Goal: Transaction & Acquisition: Purchase product/service

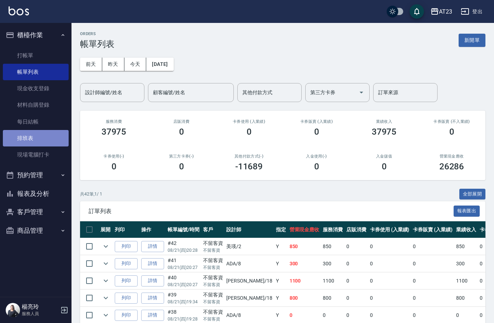
click at [38, 139] on link "排班表" at bounding box center [36, 138] width 66 height 16
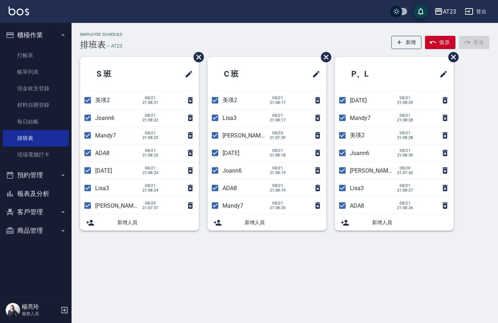
drag, startPoint x: 82, startPoint y: 105, endPoint x: 87, endPoint y: 111, distance: 7.4
click at [84, 105] on input "checkbox" at bounding box center [87, 100] width 15 height 15
checkbox input "false"
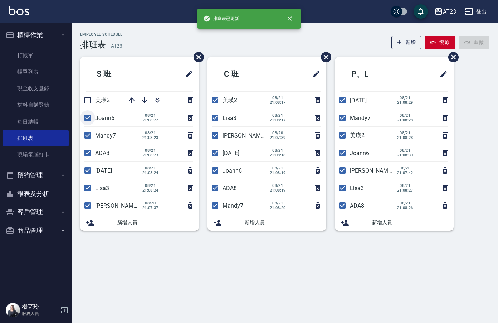
click at [85, 123] on input "checkbox" at bounding box center [87, 117] width 15 height 15
checkbox input "false"
click at [90, 140] on input "checkbox" at bounding box center [87, 135] width 15 height 15
checkbox input "false"
click at [91, 156] on input "checkbox" at bounding box center [87, 152] width 15 height 15
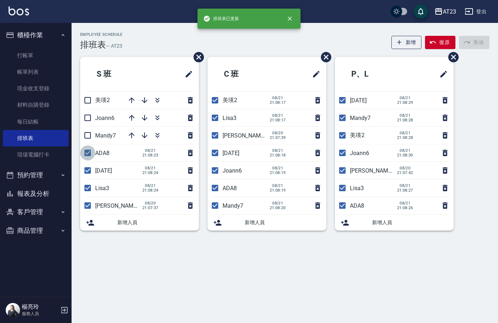
checkbox input "false"
click at [90, 170] on input "checkbox" at bounding box center [87, 170] width 15 height 15
checkbox input "false"
drag, startPoint x: 85, startPoint y: 188, endPoint x: 96, endPoint y: 212, distance: 25.9
click at [85, 188] on input "checkbox" at bounding box center [87, 187] width 15 height 15
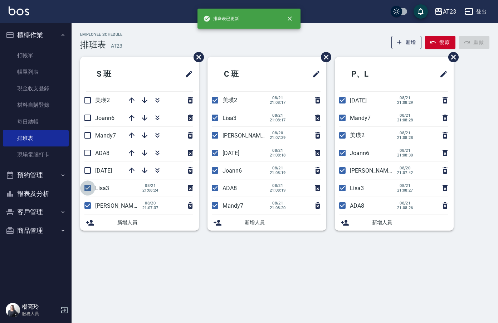
checkbox input "false"
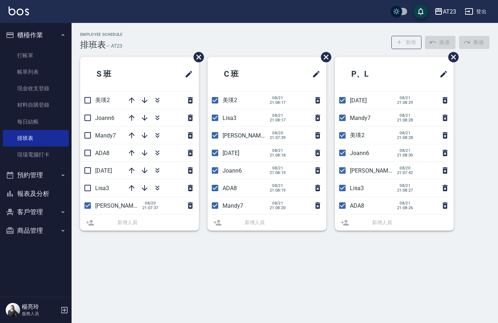
click at [92, 211] on li "亮亮19 08/20 21:07:37" at bounding box center [139, 205] width 119 height 17
click at [82, 208] on input "checkbox" at bounding box center [87, 205] width 15 height 15
checkbox input "false"
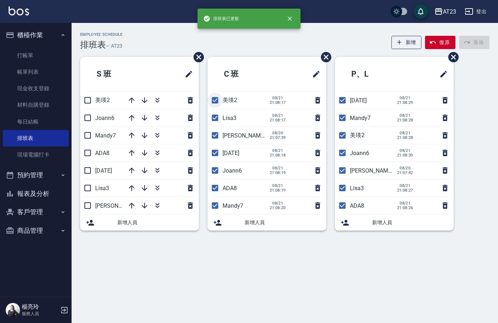
click at [215, 102] on input "checkbox" at bounding box center [214, 100] width 15 height 15
checkbox input "false"
click at [212, 122] on input "checkbox" at bounding box center [214, 117] width 15 height 15
checkbox input "false"
click at [215, 145] on input "checkbox" at bounding box center [214, 152] width 15 height 15
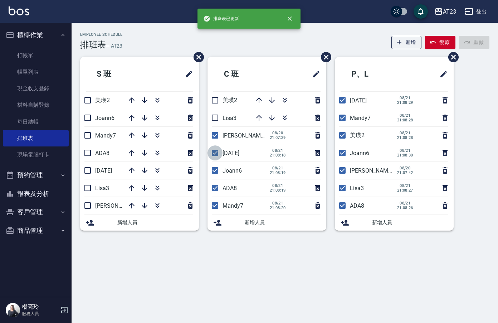
checkbox input "false"
click at [214, 136] on input "checkbox" at bounding box center [214, 135] width 15 height 15
checkbox input "false"
click at [212, 169] on input "checkbox" at bounding box center [214, 170] width 15 height 15
checkbox input "false"
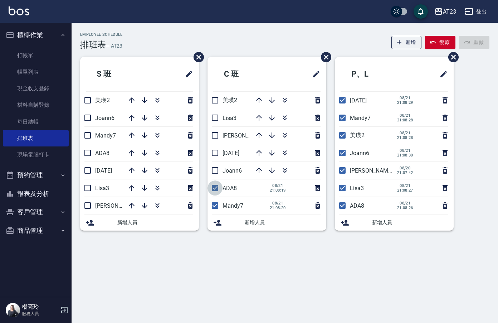
click at [213, 182] on input "checkbox" at bounding box center [214, 187] width 15 height 15
checkbox input "false"
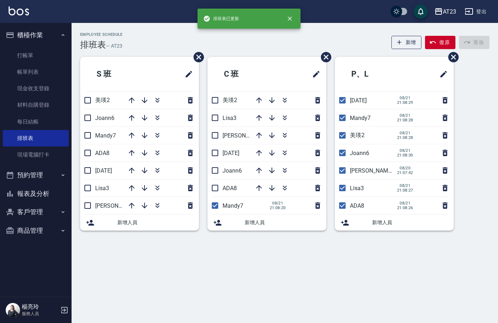
click at [219, 208] on input "checkbox" at bounding box center [214, 205] width 15 height 15
checkbox input "false"
click at [344, 101] on input "checkbox" at bounding box center [342, 100] width 15 height 15
checkbox input "false"
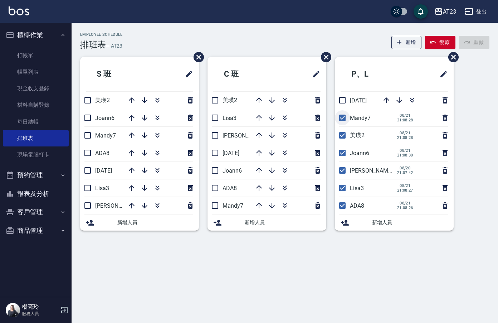
click at [344, 115] on input "checkbox" at bounding box center [342, 117] width 15 height 15
checkbox input "false"
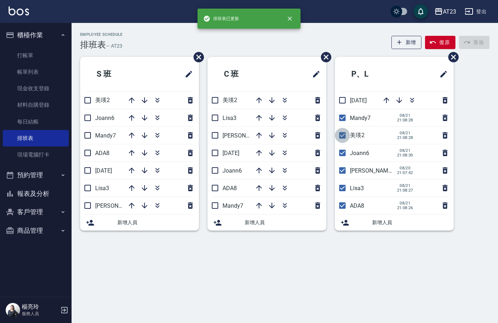
click at [342, 136] on input "checkbox" at bounding box center [342, 135] width 15 height 15
checkbox input "false"
click at [342, 118] on input "checkbox" at bounding box center [342, 117] width 15 height 15
checkbox input "false"
click at [343, 159] on input "checkbox" at bounding box center [342, 152] width 15 height 15
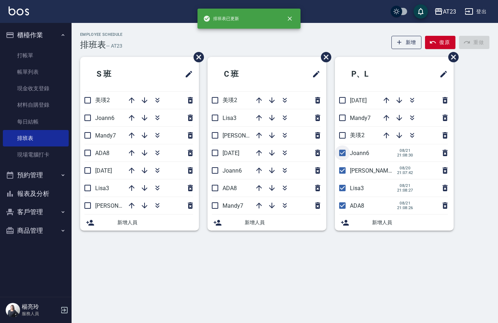
checkbox input "false"
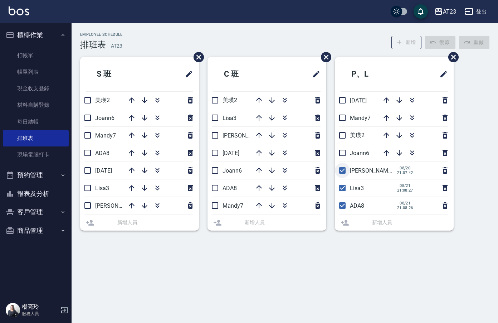
click at [344, 169] on li "亮亮19 08/20 21:07:42" at bounding box center [394, 170] width 119 height 17
drag, startPoint x: 345, startPoint y: 192, endPoint x: 344, endPoint y: 207, distance: 15.0
click at [345, 192] on input "checkbox" at bounding box center [342, 187] width 15 height 15
checkbox input "false"
click at [344, 204] on input "checkbox" at bounding box center [342, 205] width 15 height 15
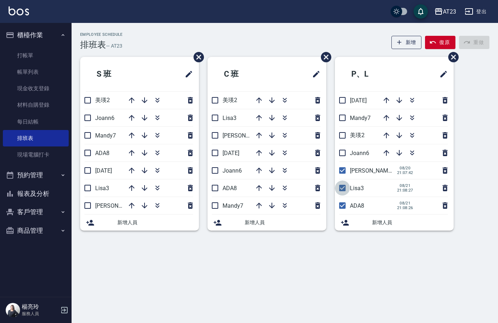
checkbox input "false"
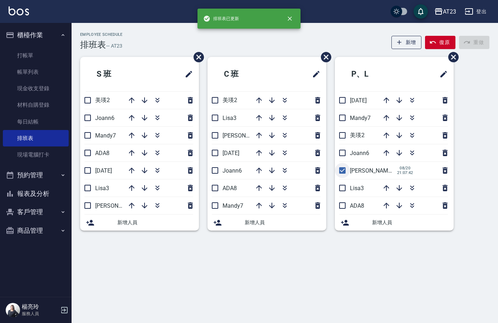
click at [342, 166] on input "checkbox" at bounding box center [342, 170] width 15 height 15
checkbox input "false"
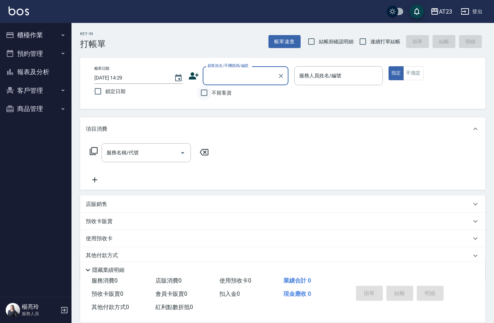
click at [207, 89] on input "不留客資" at bounding box center [204, 92] width 15 height 15
checkbox input "true"
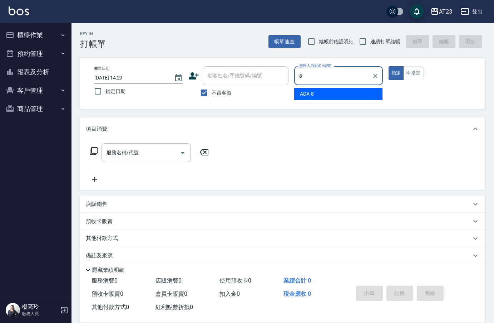
type input "ADA-8"
type button "true"
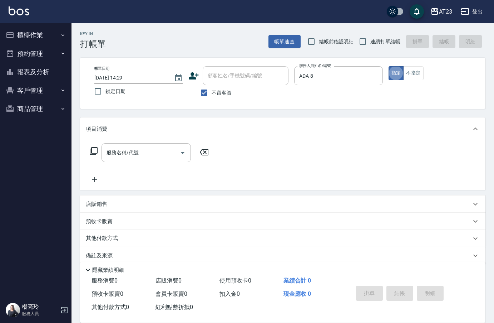
click at [95, 153] on icon at bounding box center [93, 151] width 9 height 9
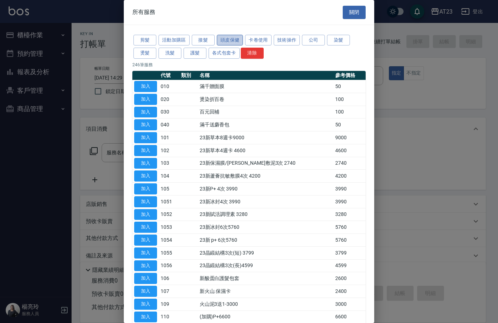
click at [236, 37] on button "頭皮保健" at bounding box center [230, 40] width 26 height 11
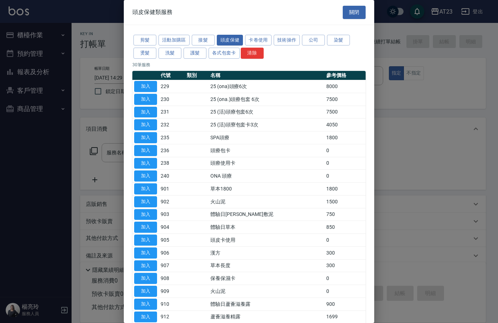
scroll to position [36, 0]
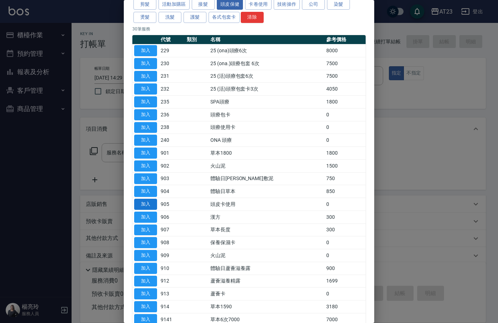
click at [150, 201] on button "加入" at bounding box center [145, 204] width 23 height 11
type input "頭皮卡使用(905)"
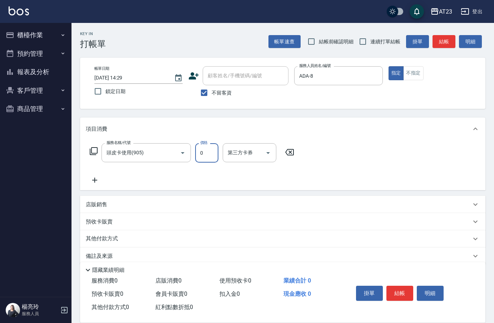
click at [210, 153] on input "0" at bounding box center [206, 152] width 23 height 19
click at [214, 171] on div "服務名稱/代號 頭皮卡使用(905) 服務名稱/代號 價格 0 價格 第三方卡券 第三方卡券" at bounding box center [192, 163] width 213 height 41
click at [94, 152] on icon at bounding box center [93, 151] width 9 height 9
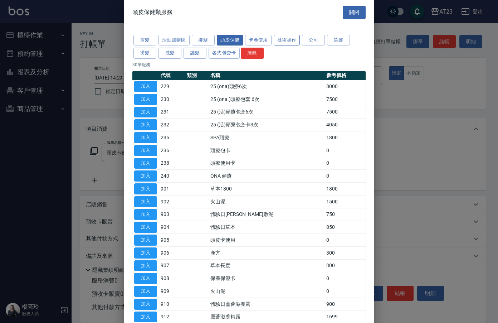
click at [289, 42] on button "技術操作" at bounding box center [287, 40] width 26 height 11
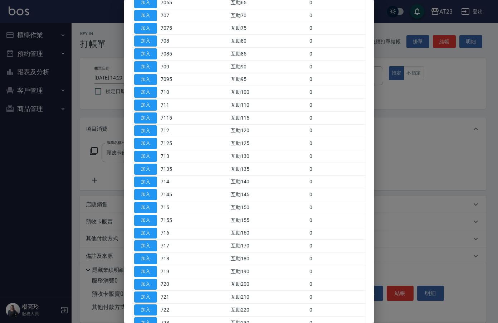
scroll to position [250, 0]
click at [154, 220] on button "加入" at bounding box center [145, 219] width 23 height 11
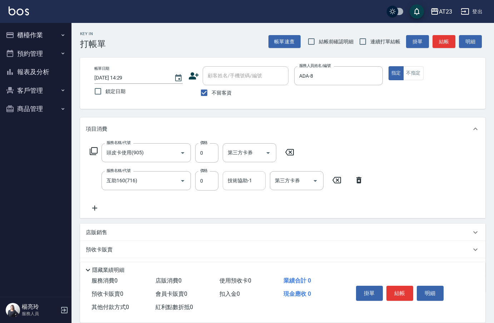
click at [249, 184] on input "技術協助-1" at bounding box center [244, 180] width 36 height 13
type input "嚕咪-35"
click at [415, 183] on div "服務名稱/代號 頭皮卡使用(905) 服務名稱/代號 價格 0 價格 第三方卡券 第三方卡券 服務名稱/代號 互助160(716) 服務名稱/代號 價格 0 …" at bounding box center [283, 179] width 406 height 78
click at [403, 290] on button "結帳" at bounding box center [400, 292] width 27 height 15
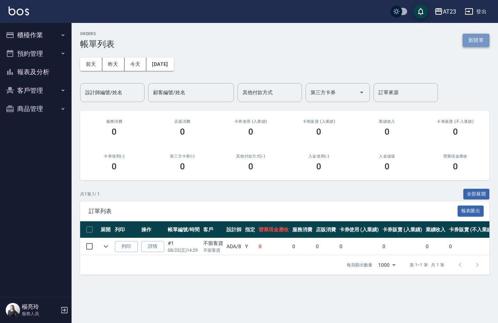
click at [470, 41] on button "新開單" at bounding box center [475, 40] width 27 height 13
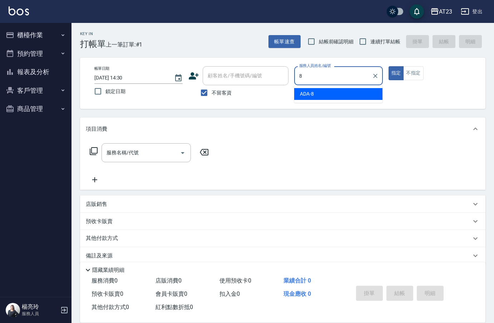
type input "ADA-8"
type button "true"
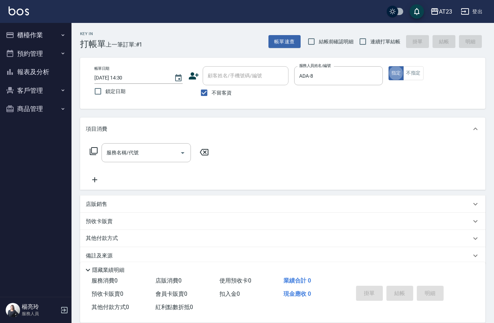
click at [90, 150] on icon at bounding box center [94, 151] width 8 height 8
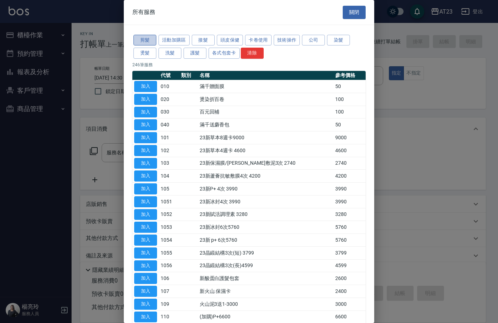
click at [137, 39] on button "剪髮" at bounding box center [144, 40] width 23 height 11
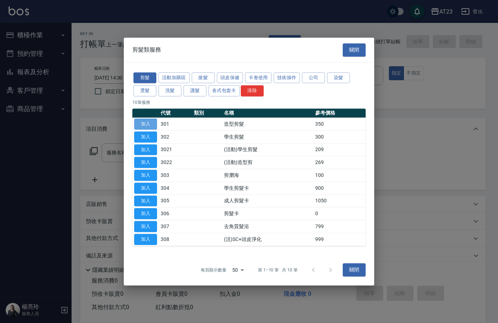
click at [152, 128] on button "加入" at bounding box center [145, 123] width 23 height 11
type input "造型剪髮(301)"
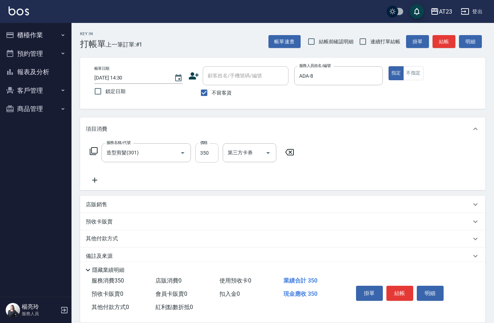
click at [211, 153] on input "350" at bounding box center [206, 152] width 23 height 19
type input "200"
click at [314, 162] on div "服務名稱/代號 造型剪髮(301) 服務名稱/代號 價格 200 價格 第三方卡券 第三方卡券" at bounding box center [283, 165] width 406 height 50
click at [399, 291] on button "結帳" at bounding box center [400, 292] width 27 height 15
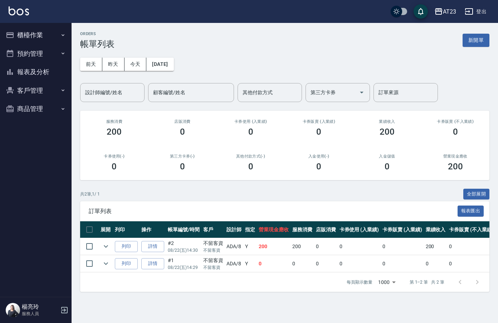
drag, startPoint x: 472, startPoint y: 39, endPoint x: 469, endPoint y: 45, distance: 6.9
click at [472, 39] on button "新開單" at bounding box center [475, 40] width 27 height 13
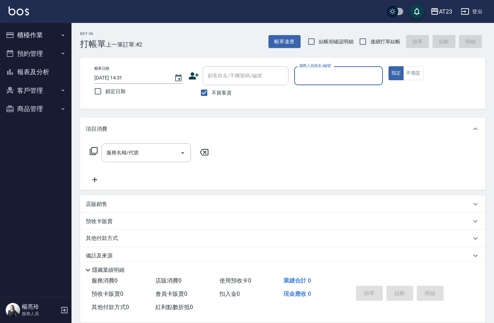
click at [344, 75] on input "服務人員姓名/編號" at bounding box center [339, 75] width 82 height 13
type input "ADA-8"
type button "true"
click at [92, 148] on icon at bounding box center [94, 151] width 8 height 8
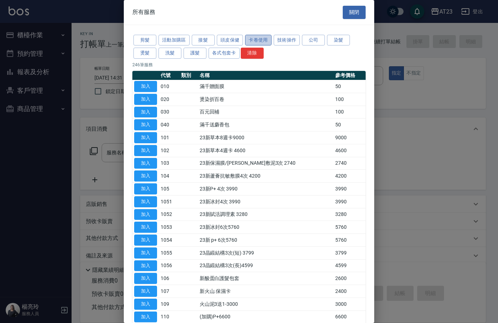
click at [254, 39] on button "卡卷使用" at bounding box center [258, 40] width 26 height 11
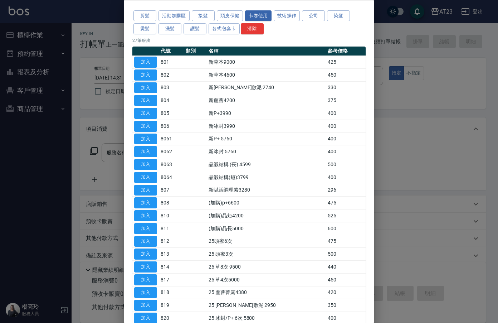
scroll to position [36, 0]
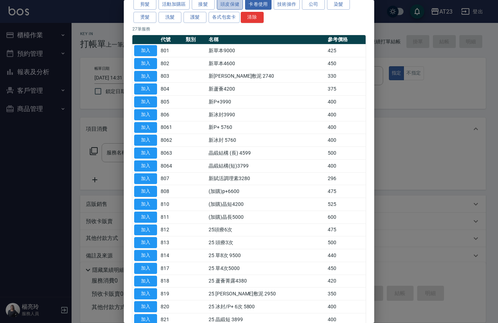
click at [238, 5] on button "頭皮保健" at bounding box center [230, 4] width 26 height 11
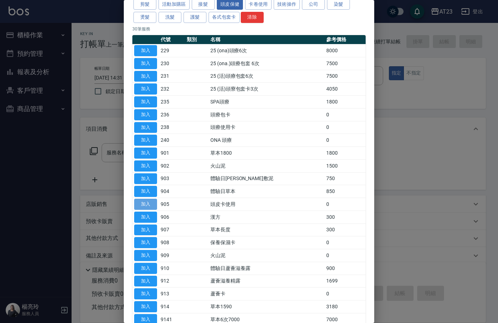
click at [153, 203] on button "加入" at bounding box center [145, 204] width 23 height 11
type input "頭皮卡使用(905)"
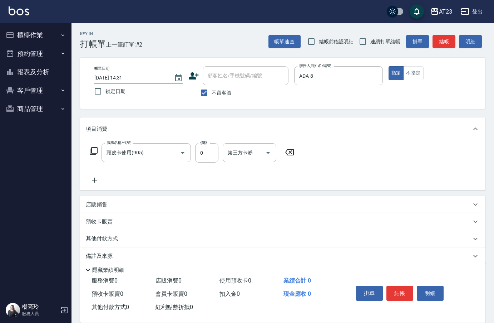
click at [98, 151] on div "服務名稱/代號 頭皮卡使用(905) 服務名稱/代號 價格 0 價格 第三方卡券 第三方卡券" at bounding box center [192, 152] width 213 height 19
click at [94, 150] on icon at bounding box center [93, 151] width 9 height 9
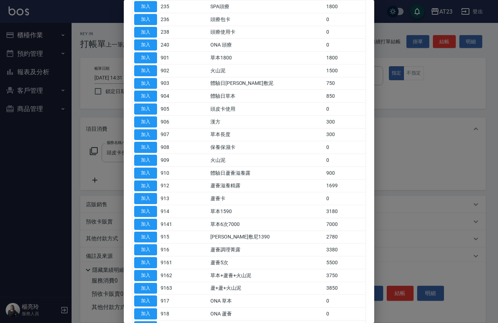
scroll to position [143, 0]
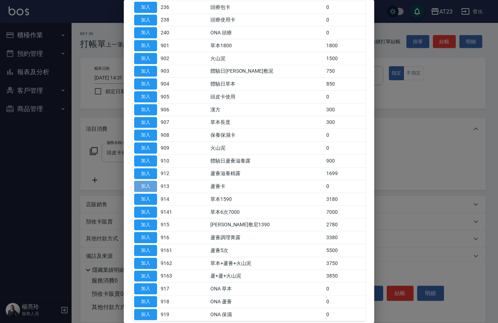
click at [151, 189] on button "加入" at bounding box center [145, 186] width 23 height 11
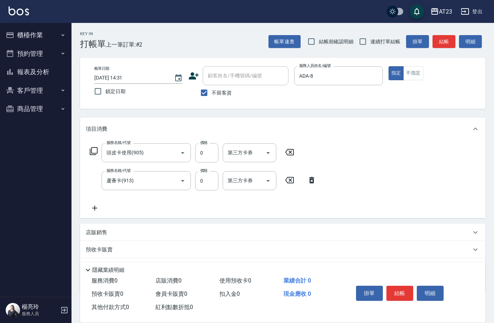
click at [95, 149] on icon at bounding box center [93, 151] width 9 height 9
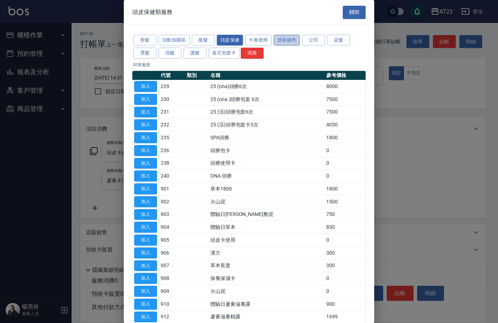
click at [291, 42] on button "技術操作" at bounding box center [287, 40] width 26 height 11
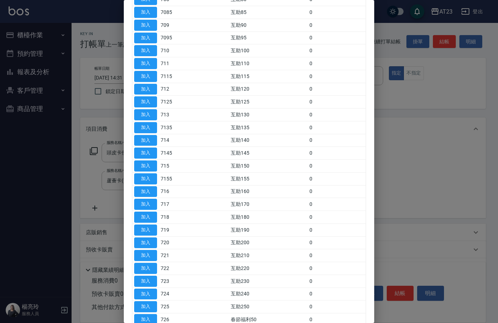
scroll to position [334, 0]
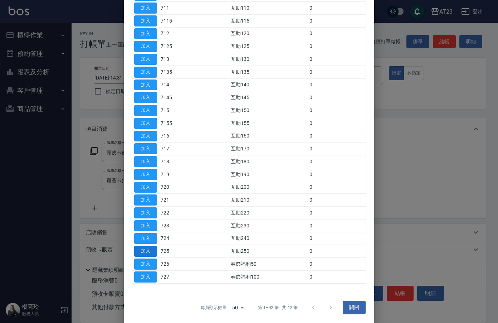
click at [143, 253] on button "加入" at bounding box center [145, 250] width 23 height 11
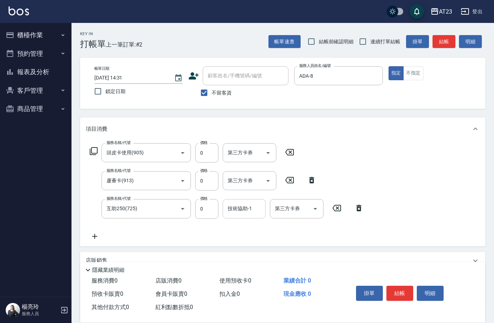
click at [238, 209] on input "技術協助-1" at bounding box center [244, 208] width 36 height 13
type input "嚕咪-35"
click at [440, 232] on div "服務名稱/代號 頭皮卡使用(905) 服務名稱/代號 價格 0 價格 第三方卡券 第三方卡券 服務名稱/代號 蘆薈卡(913) 服務名稱/代號 價格 0 價格…" at bounding box center [283, 193] width 406 height 106
click at [98, 153] on icon at bounding box center [93, 151] width 9 height 9
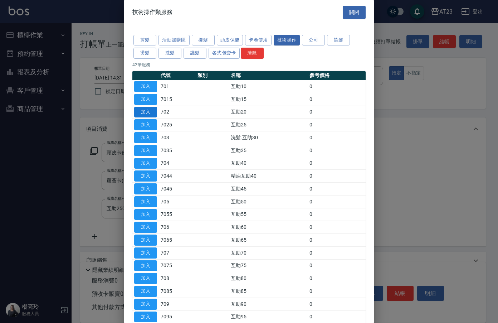
click at [141, 112] on button "加入" at bounding box center [145, 112] width 23 height 11
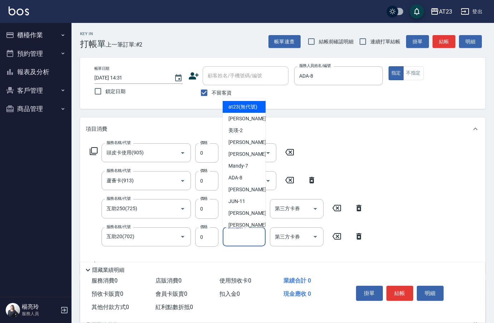
click at [240, 237] on input "技術協助-1" at bounding box center [244, 236] width 36 height 13
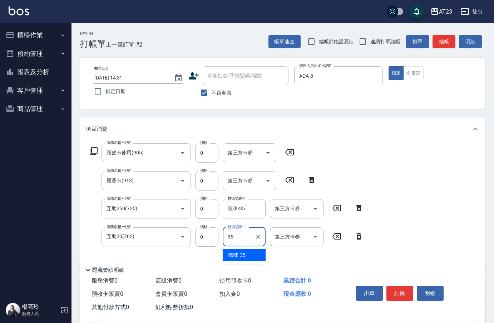
type input "嚕咪-35"
click at [403, 204] on div "服務名稱/代號 頭皮卡使用(905) 服務名稱/代號 價格 0 價格 第三方卡券 第三方卡券 服務名稱/代號 蘆薈卡(913) 服務名稱/代號 價格 0 價格…" at bounding box center [283, 207] width 406 height 134
click at [402, 288] on button "結帳" at bounding box center [400, 292] width 27 height 15
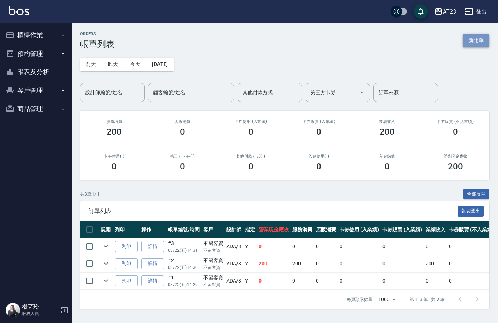
click at [464, 39] on button "新開單" at bounding box center [475, 40] width 27 height 13
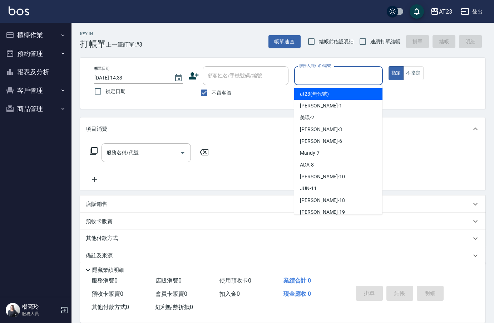
click at [332, 73] on input "服務人員姓名/編號" at bounding box center [339, 75] width 82 height 13
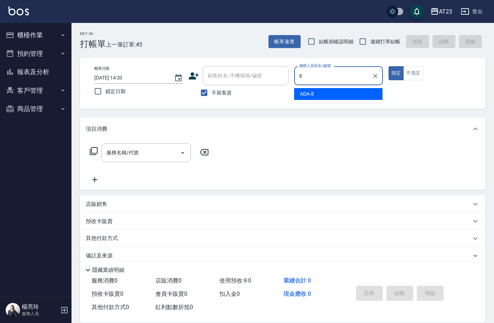
type input "ADA-8"
type button "true"
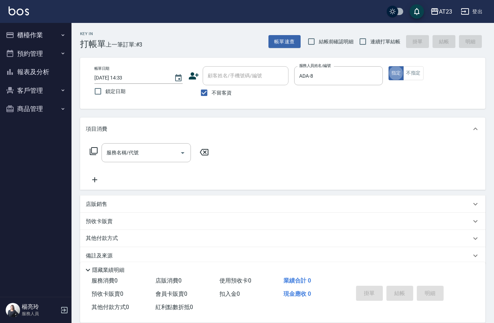
click at [94, 151] on icon at bounding box center [93, 151] width 9 height 9
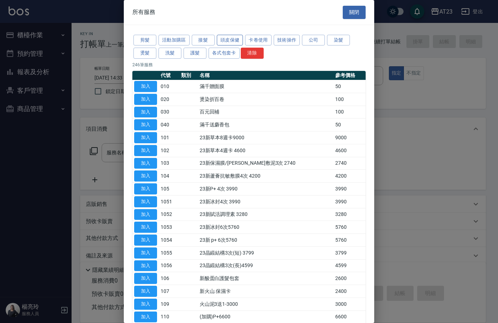
click at [231, 44] on button "頭皮保健" at bounding box center [230, 40] width 26 height 11
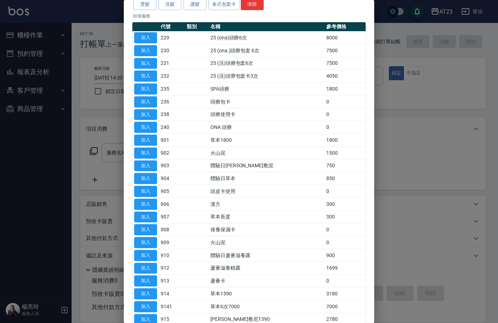
scroll to position [72, 0]
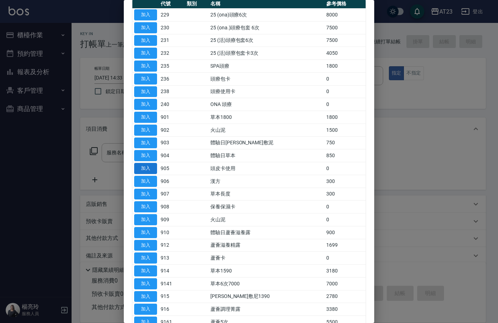
click at [153, 168] on button "加入" at bounding box center [145, 168] width 23 height 11
type input "頭皮卡使用(905)"
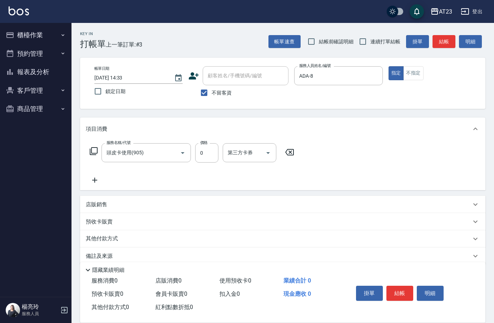
click at [93, 150] on icon at bounding box center [93, 151] width 9 height 9
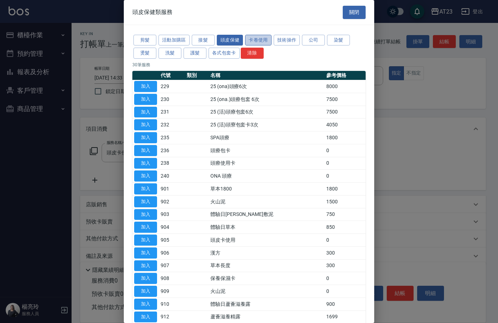
click at [263, 38] on button "卡卷使用" at bounding box center [258, 40] width 26 height 11
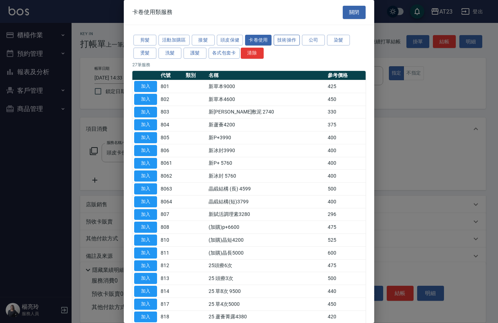
click at [294, 43] on button "技術操作" at bounding box center [287, 40] width 26 height 11
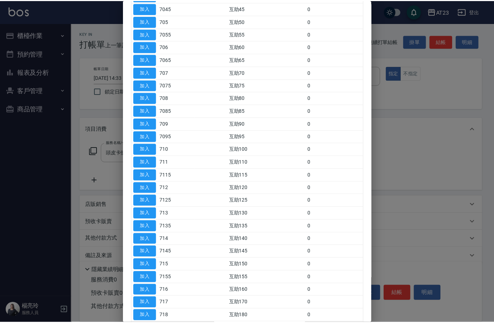
scroll to position [215, 0]
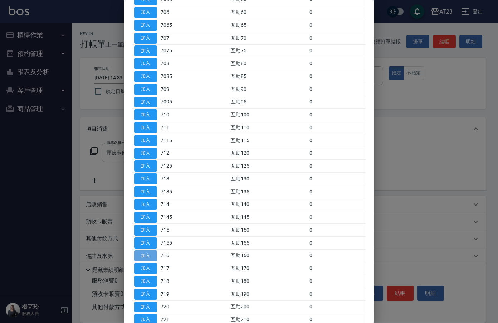
click at [145, 256] on button "加入" at bounding box center [145, 255] width 23 height 11
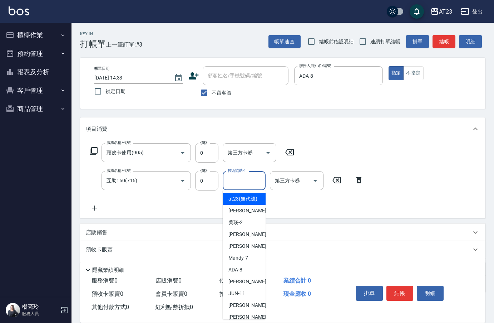
click at [238, 184] on input "技術協助-1" at bounding box center [244, 180] width 36 height 13
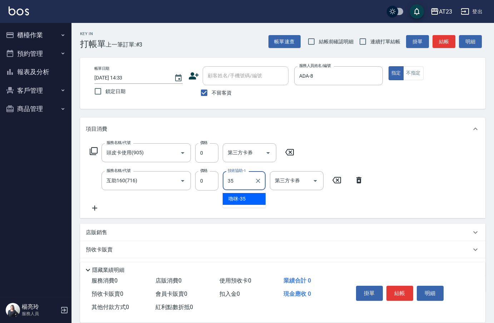
type input "嚕咪-35"
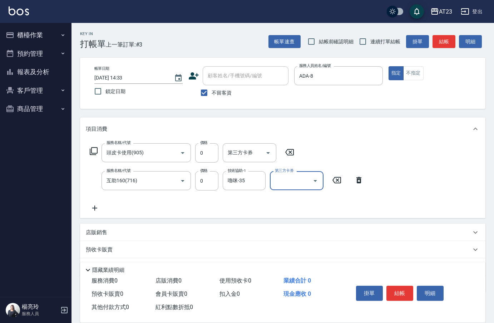
click at [447, 160] on div "服務名稱/代號 頭皮卡使用(905) 服務名稱/代號 價格 0 價格 第三方卡券 第三方卡券 服務名稱/代號 互助160(716) 服務名稱/代號 價格 0 …" at bounding box center [283, 179] width 406 height 78
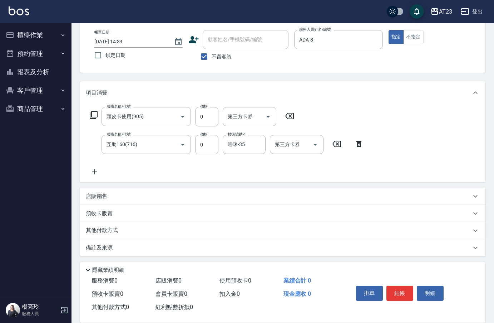
scroll to position [38, 0]
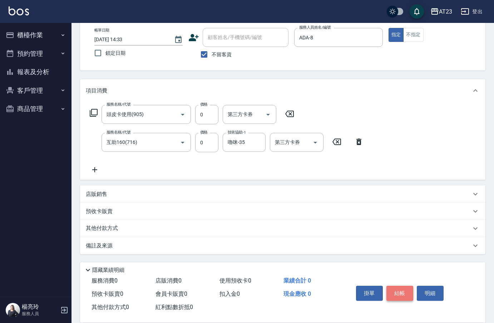
click at [403, 292] on button "結帳" at bounding box center [400, 292] width 27 height 15
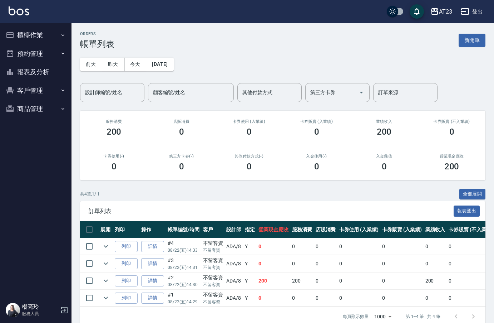
click at [469, 43] on button "新開單" at bounding box center [472, 40] width 27 height 13
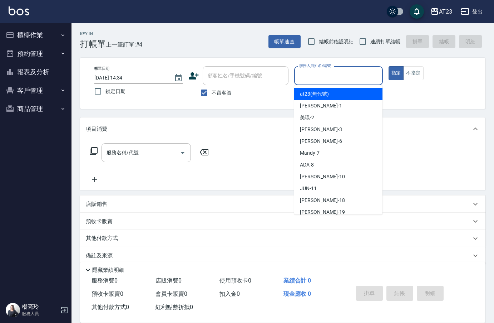
click at [335, 80] on input "服務人員姓名/編號" at bounding box center [339, 75] width 82 height 13
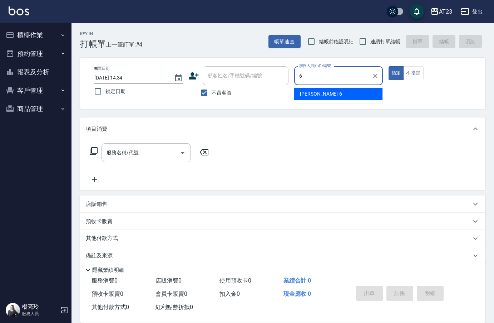
type input "Joann-6"
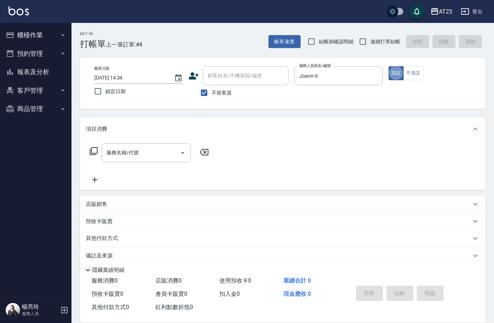
type button "true"
click at [101, 151] on div "服務名稱/代號 服務名稱/代號" at bounding box center [149, 152] width 127 height 19
click at [95, 151] on icon at bounding box center [93, 151] width 9 height 9
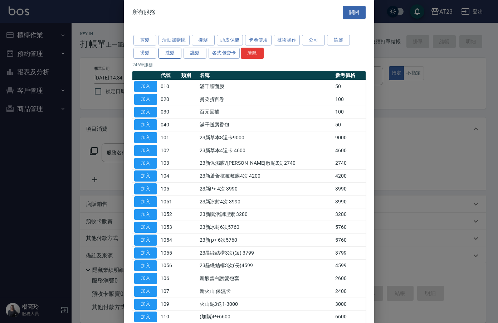
click at [163, 56] on button "洗髮" at bounding box center [169, 53] width 23 height 11
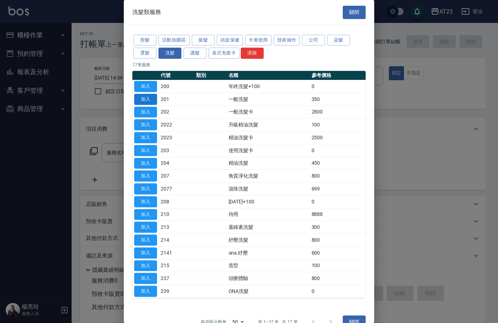
click at [144, 97] on button "加入" at bounding box center [145, 99] width 23 height 11
type input "一般洗髮(201)"
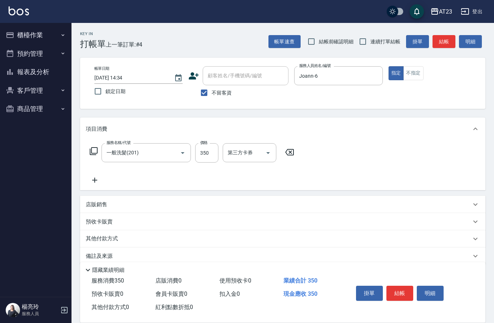
click at [97, 151] on icon at bounding box center [94, 151] width 8 height 8
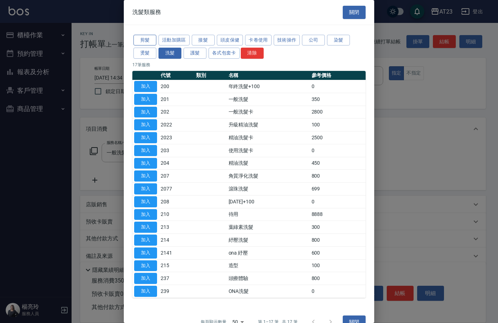
click at [148, 43] on button "剪髮" at bounding box center [144, 40] width 23 height 11
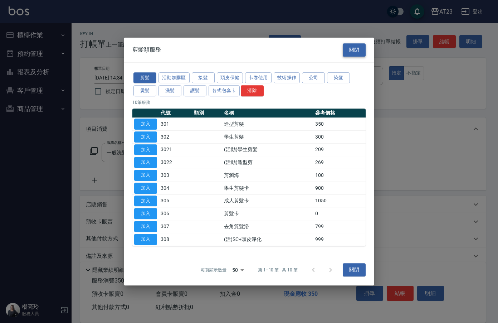
click at [347, 49] on button "關閉" at bounding box center [354, 49] width 23 height 13
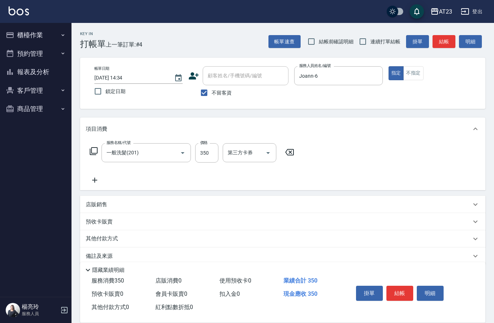
click at [288, 152] on icon at bounding box center [290, 152] width 18 height 9
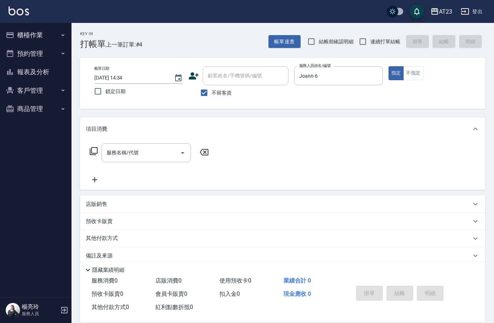
click at [96, 147] on icon at bounding box center [93, 151] width 9 height 9
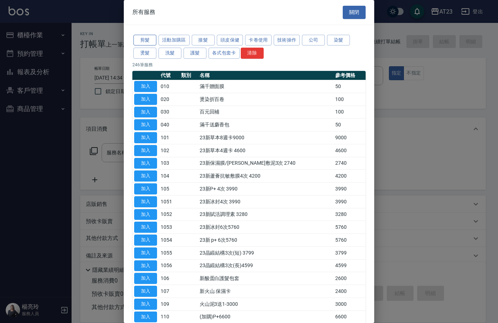
click at [147, 37] on button "剪髮" at bounding box center [144, 40] width 23 height 11
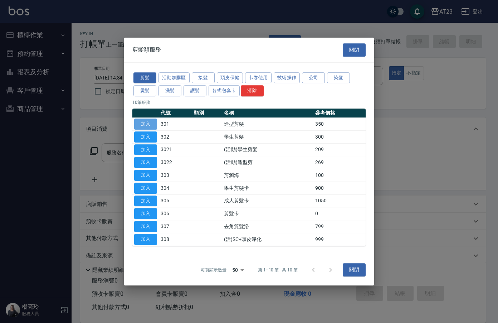
click at [149, 125] on button "加入" at bounding box center [145, 123] width 23 height 11
type input "造型剪髮(301)"
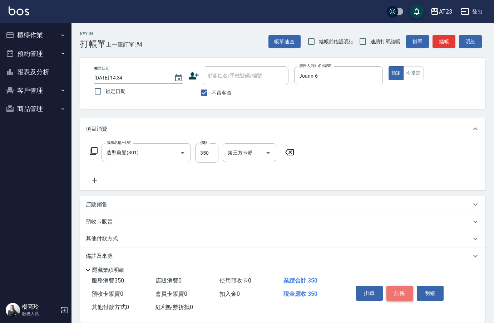
click at [399, 287] on button "結帳" at bounding box center [400, 292] width 27 height 15
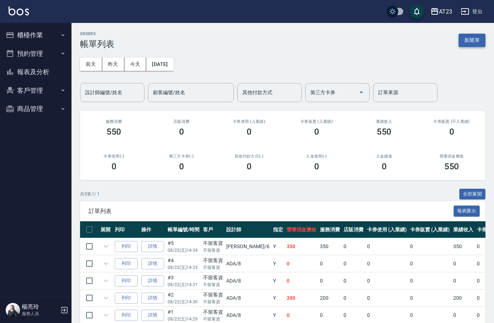
click at [469, 39] on button "新開單" at bounding box center [472, 40] width 27 height 13
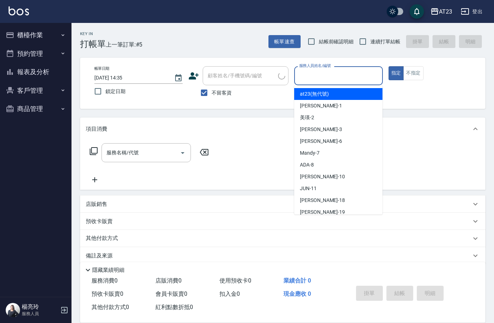
click at [344, 72] on input "服務人員姓名/編號" at bounding box center [339, 75] width 82 height 13
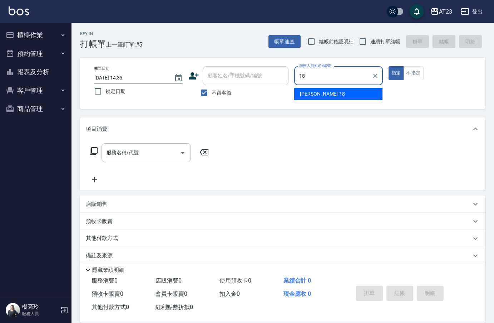
type input "18"
type button "true"
type input "[PERSON_NAME]-18"
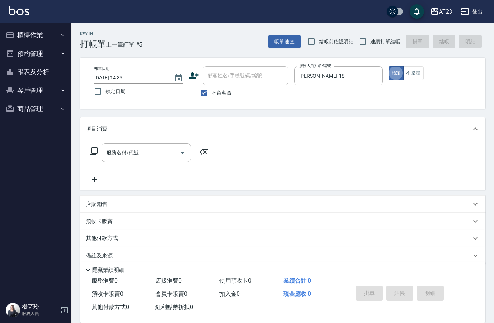
click at [94, 151] on icon at bounding box center [93, 151] width 9 height 9
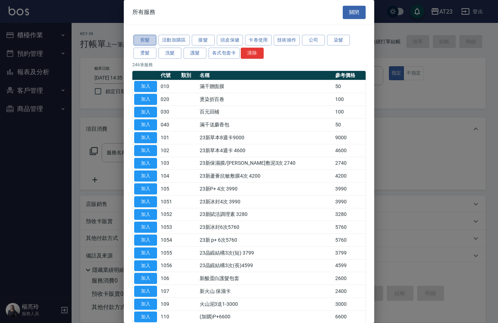
click at [147, 40] on button "剪髮" at bounding box center [144, 40] width 23 height 11
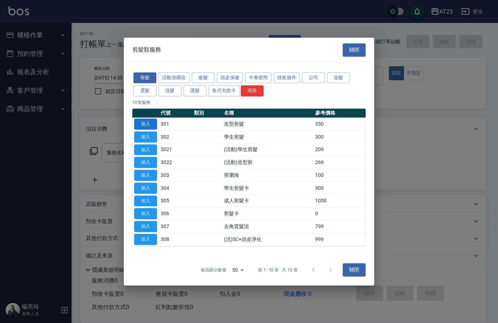
click at [143, 125] on button "加入" at bounding box center [145, 123] width 23 height 11
type input "造型剪髮(301)"
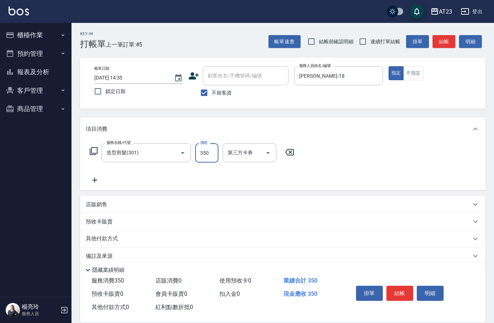
click at [213, 150] on input "350" at bounding box center [206, 152] width 23 height 19
type input "550"
click at [310, 170] on div "服務名稱/代號 造型剪髮(301) 服務名稱/代號 價格 550 價格 第三方卡券 第三方卡券" at bounding box center [283, 165] width 406 height 50
click at [393, 288] on button "結帳" at bounding box center [400, 292] width 27 height 15
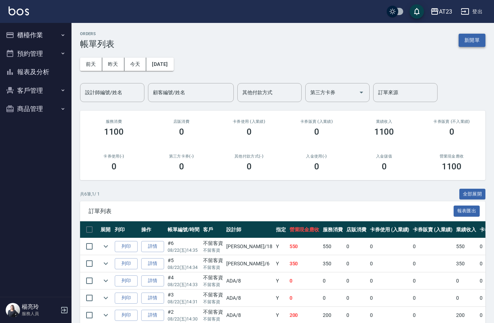
click at [473, 38] on button "新開單" at bounding box center [472, 40] width 27 height 13
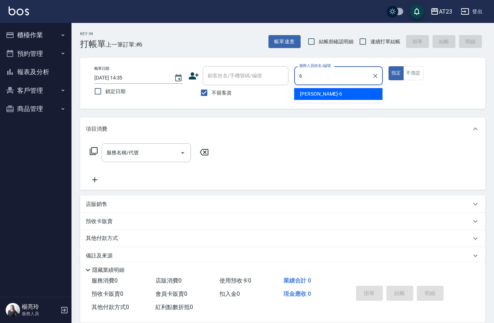
type input "Joann-6"
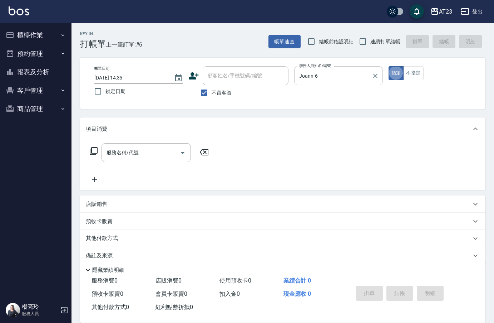
type button "true"
click at [94, 152] on icon at bounding box center [93, 151] width 9 height 9
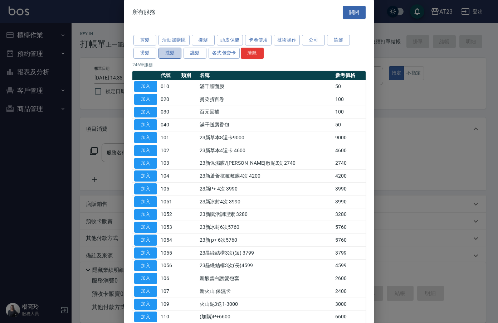
click at [164, 54] on button "洗髮" at bounding box center [169, 53] width 23 height 11
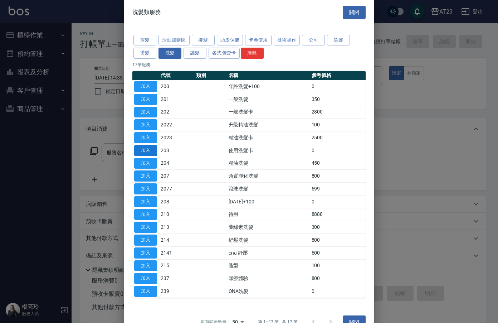
click at [152, 148] on button "加入" at bounding box center [145, 150] width 23 height 11
type input "使用洗髮卡(203)"
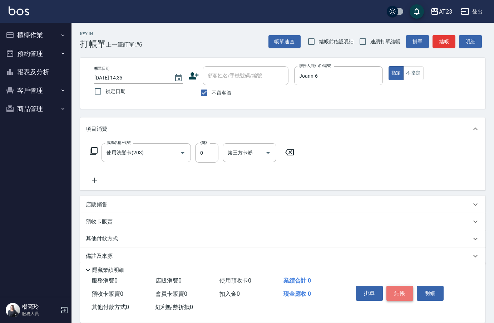
click at [399, 285] on button "結帳" at bounding box center [400, 292] width 27 height 15
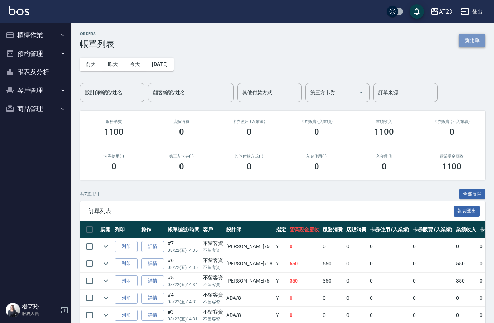
click at [470, 41] on button "新開單" at bounding box center [472, 40] width 27 height 13
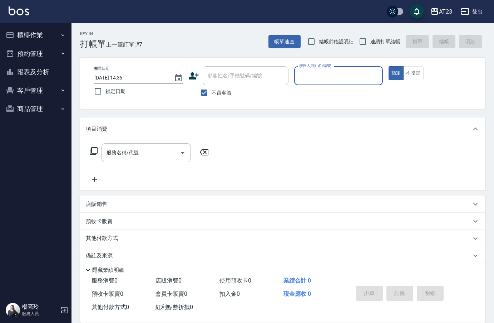
click at [364, 70] on input "服務人員姓名/編號" at bounding box center [339, 75] width 82 height 13
type input "[PERSON_NAME]-19"
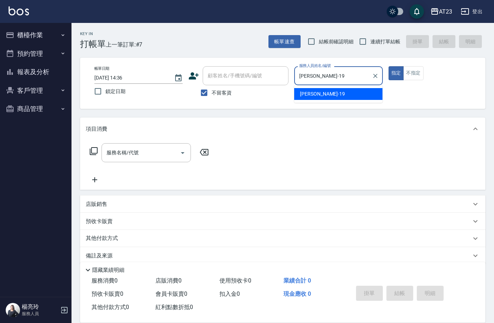
type button "true"
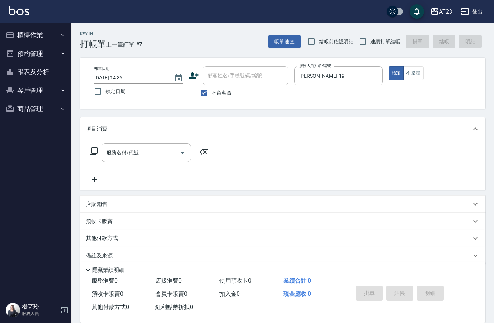
click at [97, 152] on icon at bounding box center [94, 151] width 8 height 8
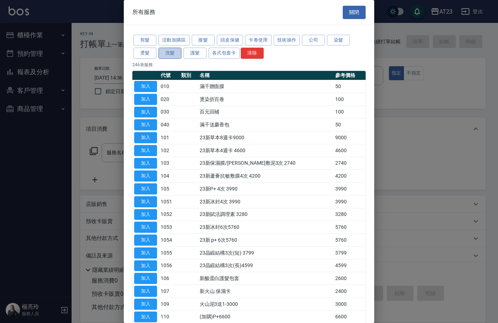
click at [172, 56] on button "洗髮" at bounding box center [169, 53] width 23 height 11
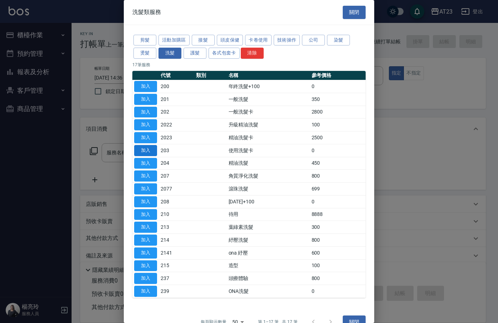
click at [145, 153] on button "加入" at bounding box center [145, 150] width 23 height 11
type input "使用洗髮卡(203)"
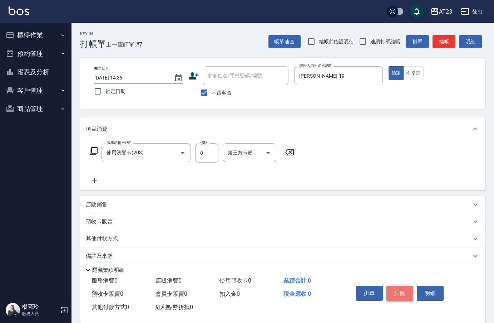
click at [392, 290] on button "結帳" at bounding box center [400, 292] width 27 height 15
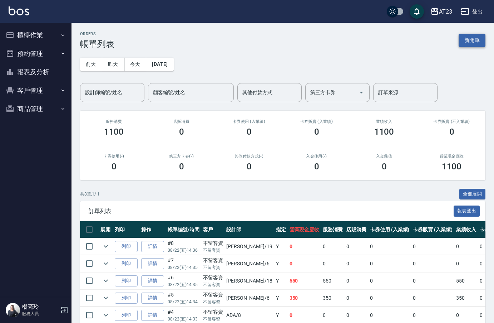
click at [468, 41] on button "新開單" at bounding box center [472, 40] width 27 height 13
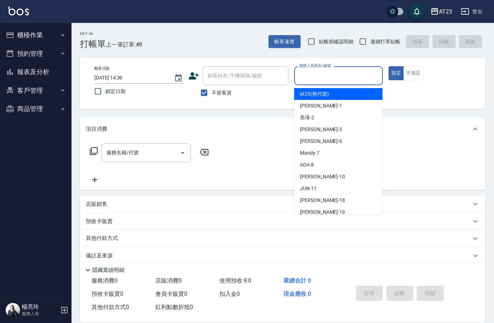
click at [350, 72] on input "服務人員姓名/編號" at bounding box center [339, 75] width 82 height 13
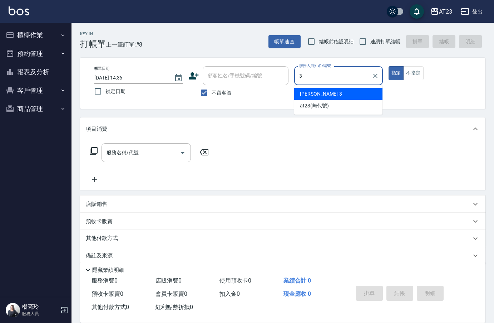
type input "[PERSON_NAME]-3"
type button "true"
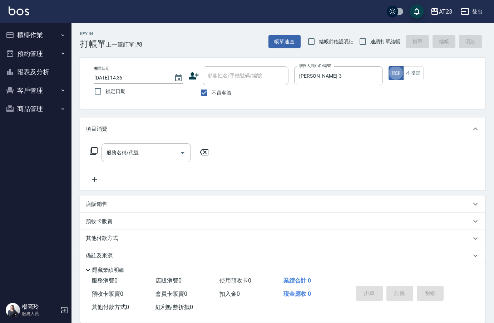
click at [96, 153] on icon at bounding box center [94, 151] width 8 height 8
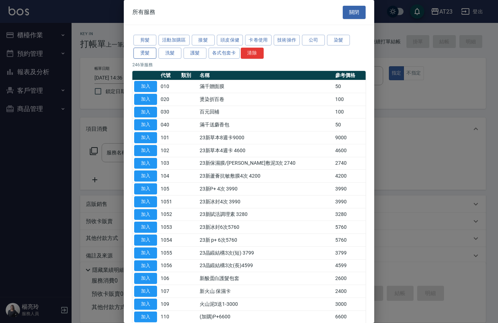
click at [138, 52] on button "燙髮" at bounding box center [144, 53] width 23 height 11
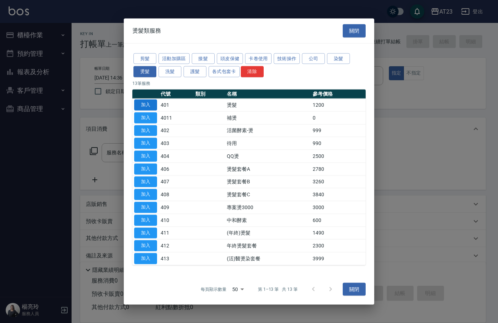
click at [144, 104] on button "加入" at bounding box center [145, 104] width 23 height 11
type input "燙髮(401)"
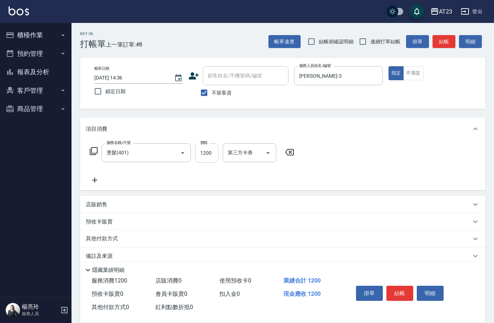
click at [207, 148] on input "1200" at bounding box center [206, 152] width 23 height 19
type input "1500"
click at [328, 164] on div "服務名稱/代號 燙髮(401) 服務名稱/代號 價格 1500 價格 第三方卡券 第三方卡券" at bounding box center [283, 165] width 406 height 50
click at [398, 285] on button "結帳" at bounding box center [400, 292] width 27 height 15
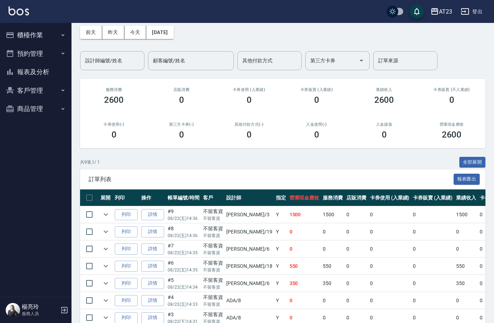
scroll to position [72, 0]
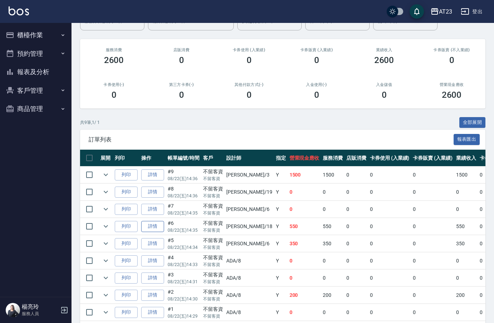
click at [161, 227] on link "詳情" at bounding box center [152, 226] width 23 height 11
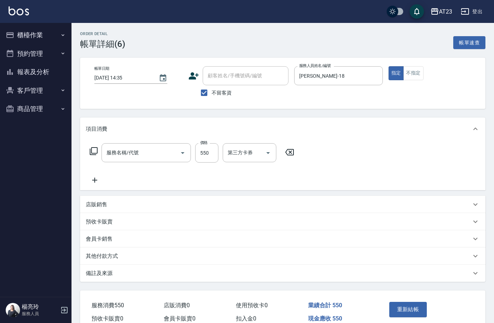
type input "[DATE] 14:35"
checkbox input "true"
type input "[PERSON_NAME]-18"
type input "造型剪髮(301)"
click at [103, 254] on p "其他付款方式" at bounding box center [102, 256] width 32 height 8
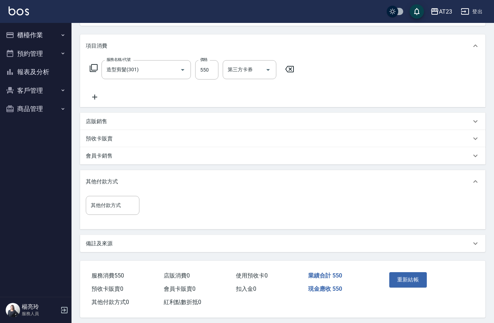
scroll to position [89, 0]
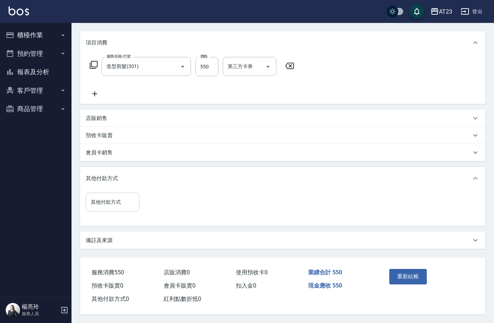
click at [112, 202] on input "其他付款方式" at bounding box center [112, 202] width 47 height 13
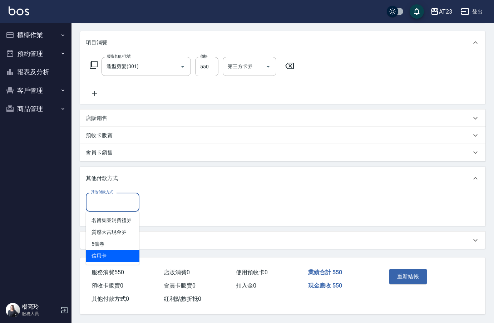
click at [107, 251] on span "信用卡" at bounding box center [113, 256] width 54 height 12
type input "信用卡"
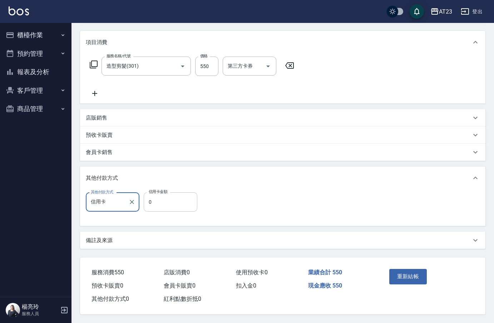
click at [156, 202] on input "0" at bounding box center [171, 201] width 54 height 19
type input "550"
click at [247, 231] on div "備註及來源" at bounding box center [283, 239] width 406 height 17
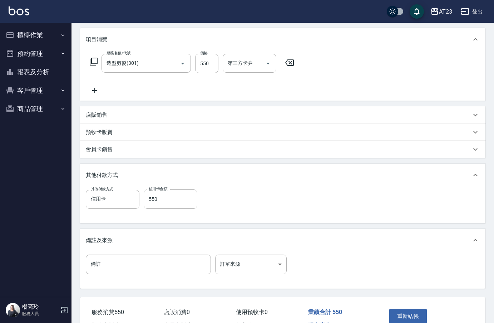
scroll to position [132, 0]
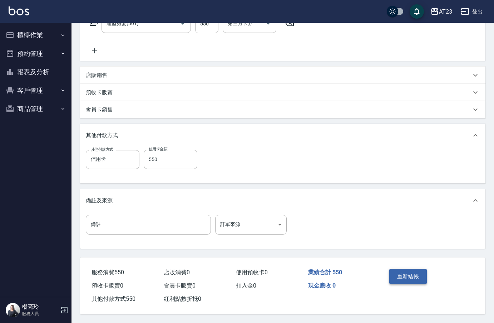
click at [395, 273] on button "重新結帳" at bounding box center [408, 276] width 38 height 15
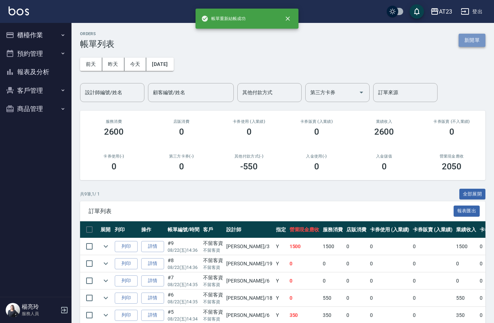
click at [479, 40] on button "新開單" at bounding box center [472, 40] width 27 height 13
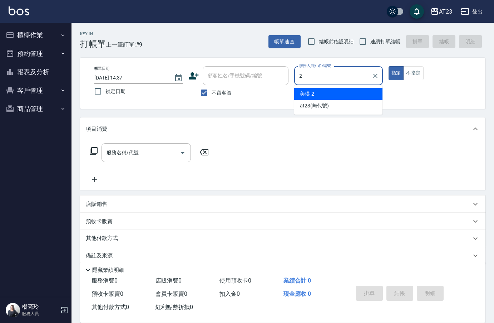
type input "美瑛-2"
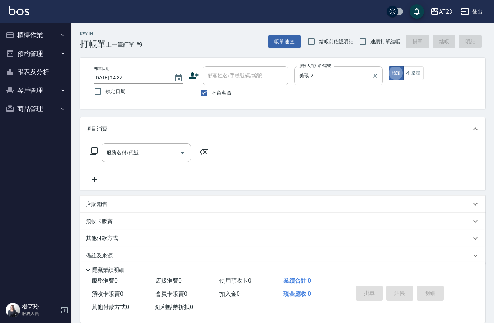
type button "true"
click at [96, 150] on icon at bounding box center [93, 151] width 9 height 9
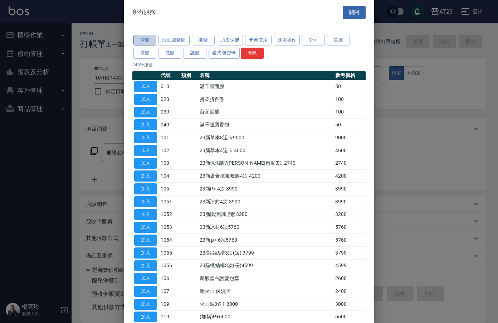
click at [146, 38] on button "剪髮" at bounding box center [144, 40] width 23 height 11
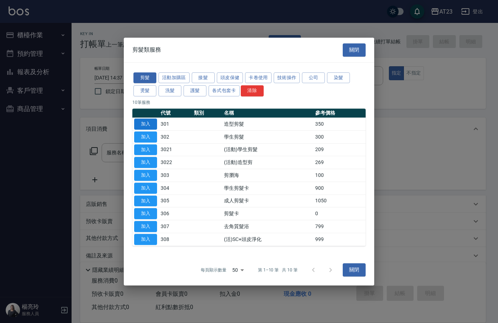
click at [147, 123] on button "加入" at bounding box center [145, 123] width 23 height 11
type input "造型剪髮(301)"
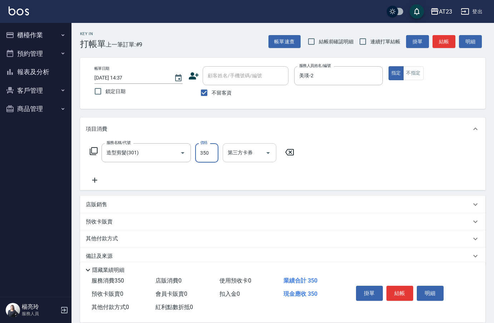
drag, startPoint x: 204, startPoint y: 150, endPoint x: 224, endPoint y: 149, distance: 20.4
click at [204, 150] on input "350" at bounding box center [206, 152] width 23 height 19
type input "500"
click at [340, 134] on div "項目消費" at bounding box center [283, 128] width 406 height 23
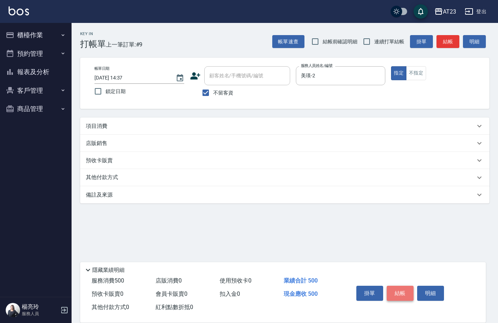
click at [405, 291] on button "結帳" at bounding box center [400, 292] width 27 height 15
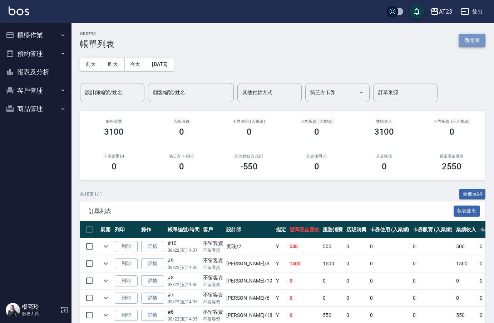
click at [477, 36] on button "新開單" at bounding box center [472, 40] width 27 height 13
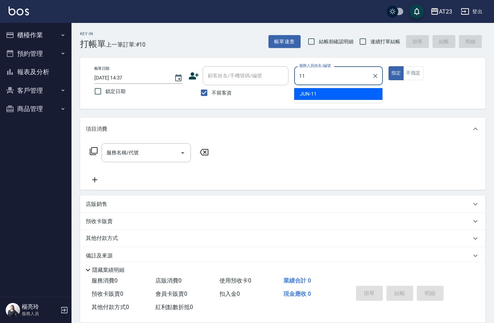
type input "JUN-11"
type button "true"
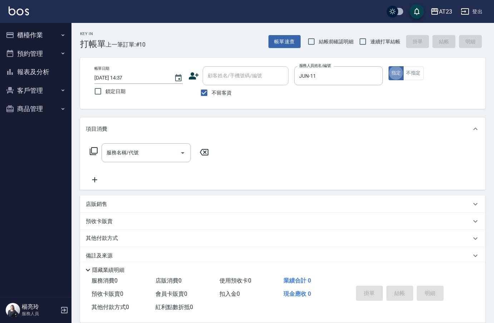
click at [93, 151] on icon at bounding box center [93, 151] width 9 height 9
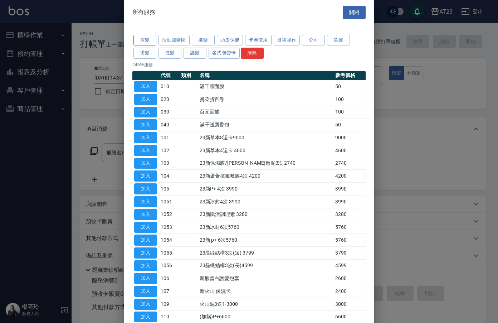
click at [147, 41] on button "剪髮" at bounding box center [144, 40] width 23 height 11
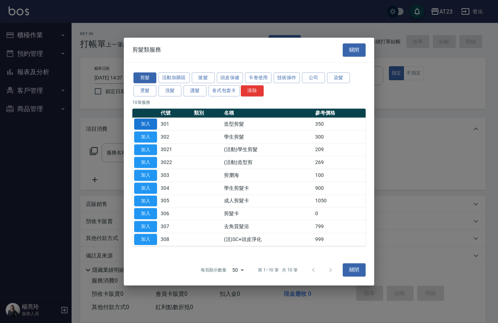
click at [147, 126] on button "加入" at bounding box center [145, 123] width 23 height 11
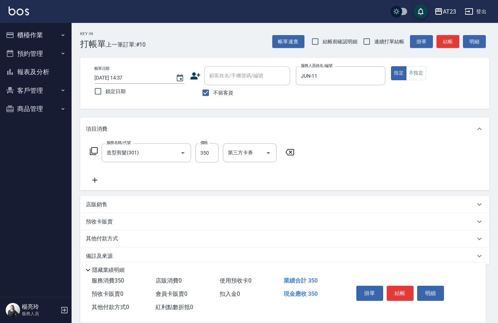
type input "造型剪髮(301)"
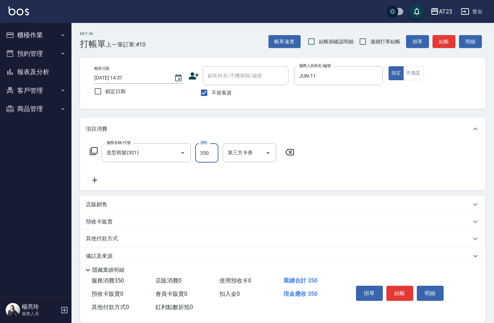
drag, startPoint x: 212, startPoint y: 150, endPoint x: 242, endPoint y: 141, distance: 31.2
click at [212, 150] on input "350" at bounding box center [206, 152] width 23 height 19
type input "400"
click at [308, 142] on div "服務名稱/代號 造型剪髮(301) 服務名稱/代號 價格 400 價格 第三方卡券 第三方卡券" at bounding box center [283, 165] width 406 height 50
click at [393, 295] on button "結帳" at bounding box center [400, 292] width 27 height 15
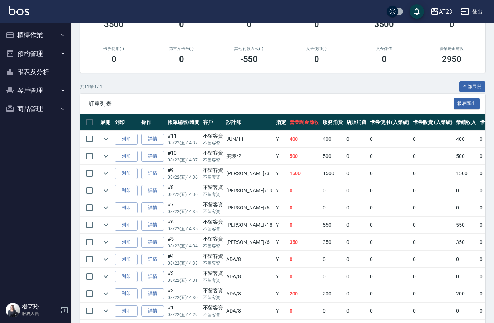
scroll to position [137, 0]
